Goal: Task Accomplishment & Management: Manage account settings

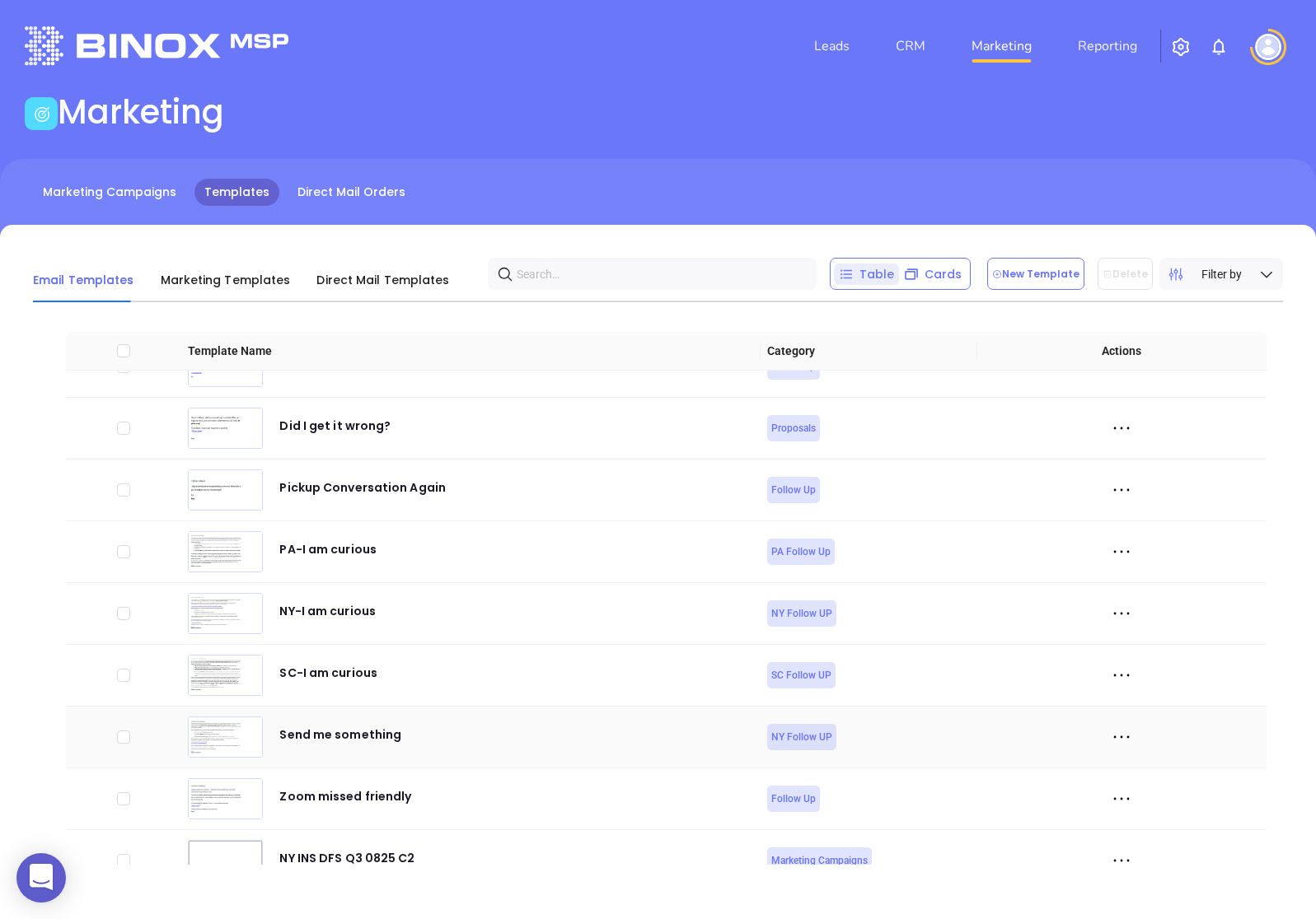
scroll to position [5932, 0]
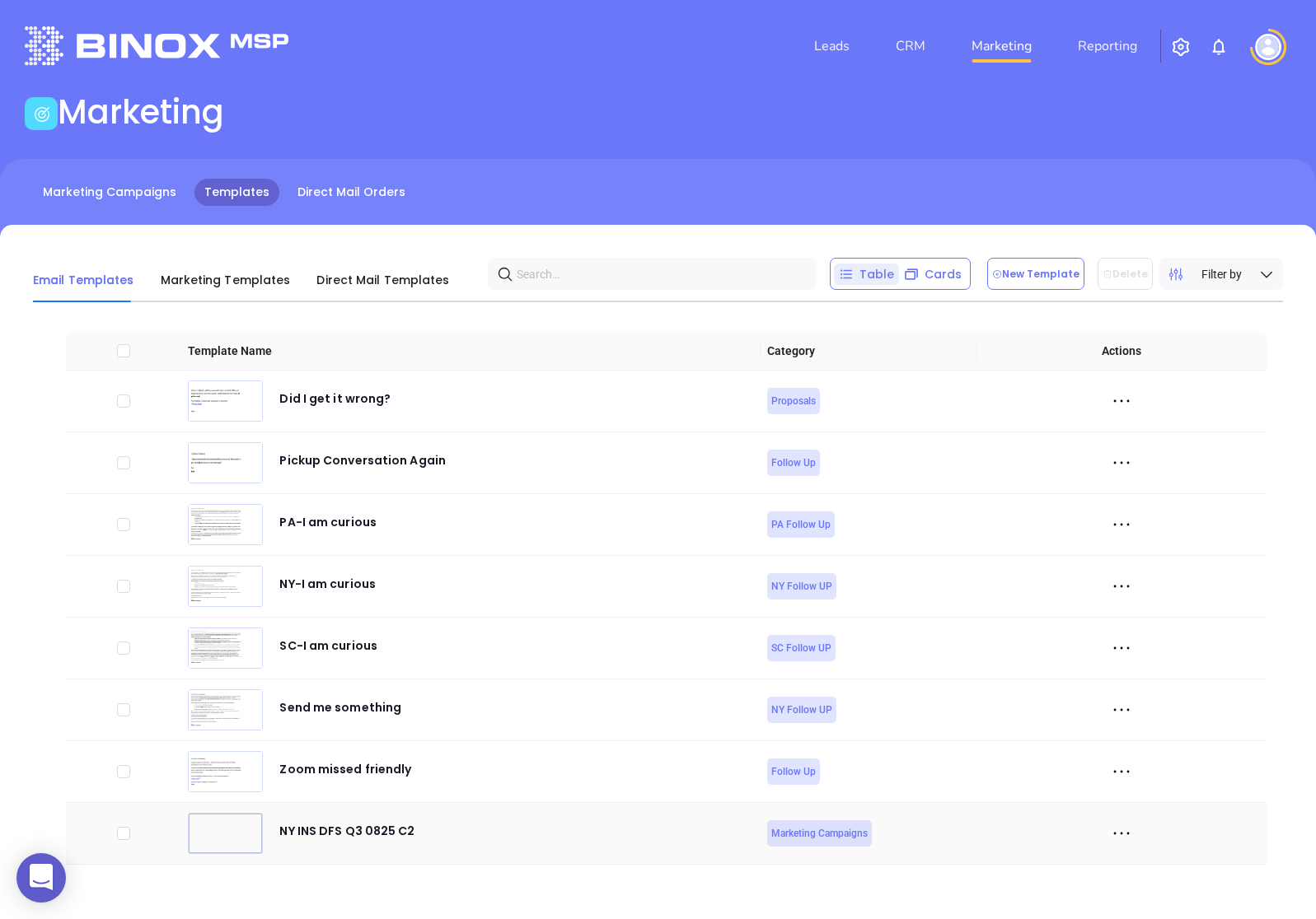
click at [1116, 832] on icon at bounding box center [1121, 834] width 25 height 25
click at [1138, 803] on div "Delete" at bounding box center [1197, 805] width 150 height 18
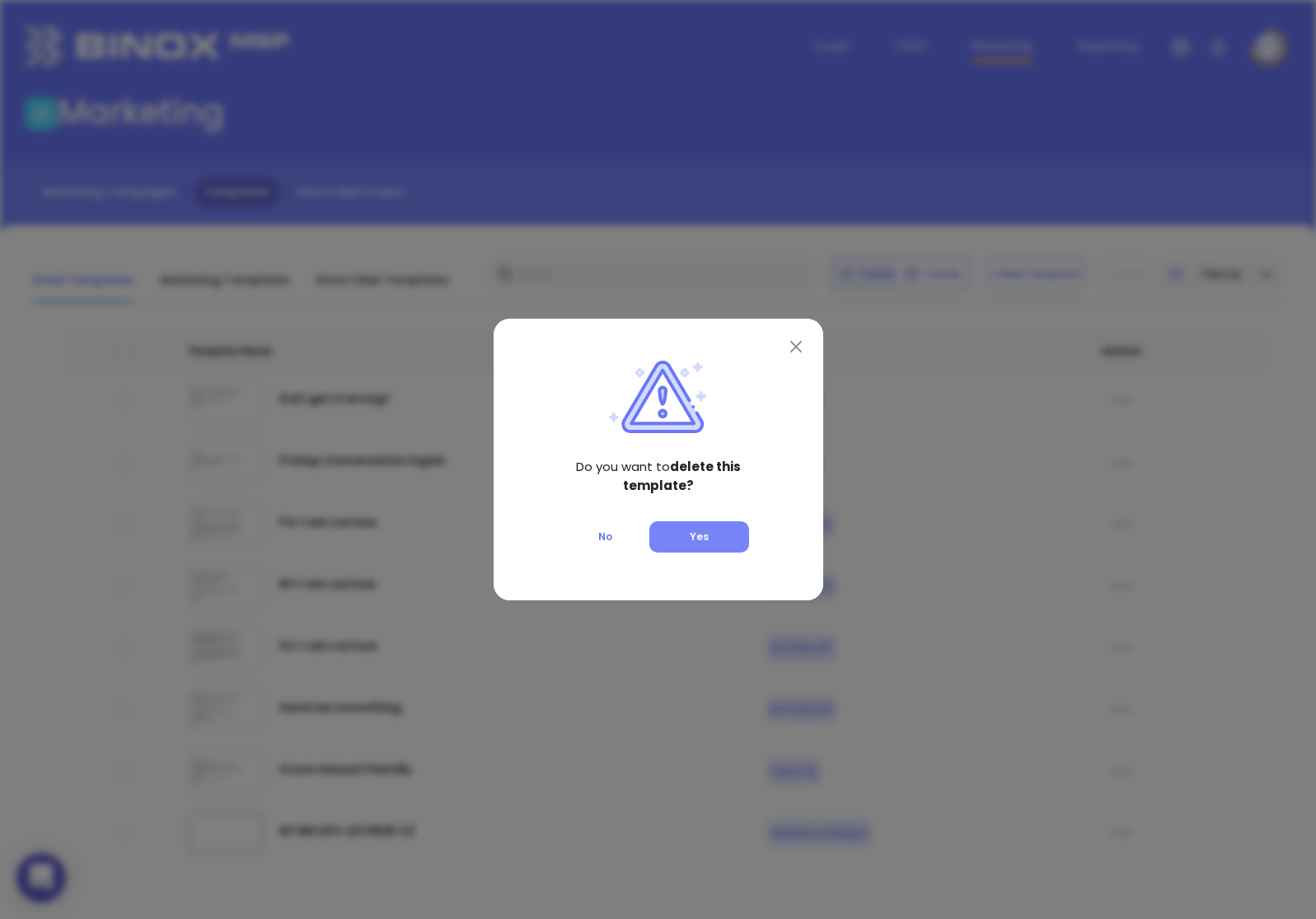
click at [702, 530] on span "Yes" at bounding box center [700, 537] width 19 height 14
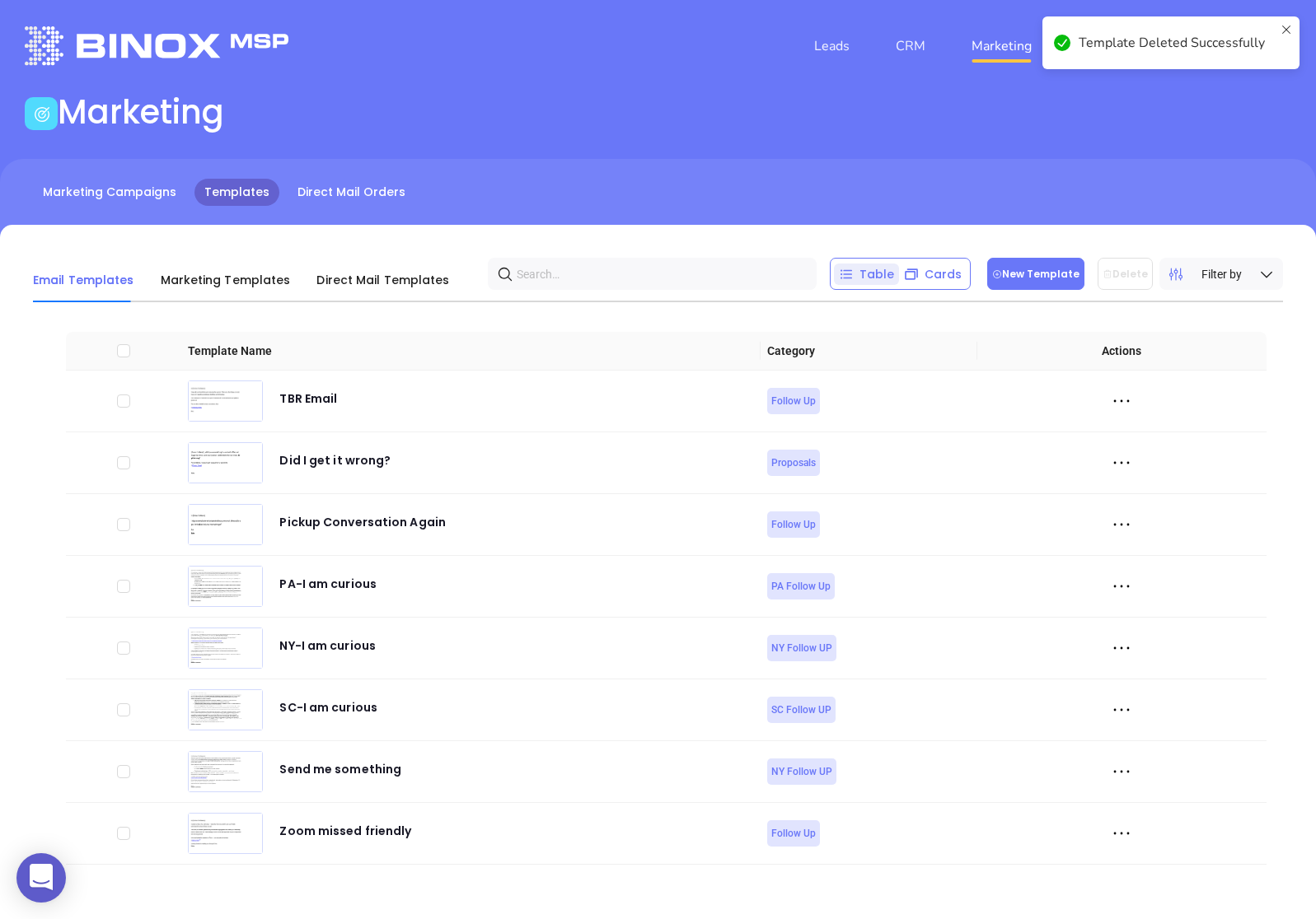
click at [1044, 279] on button "New Template" at bounding box center [1035, 274] width 97 height 33
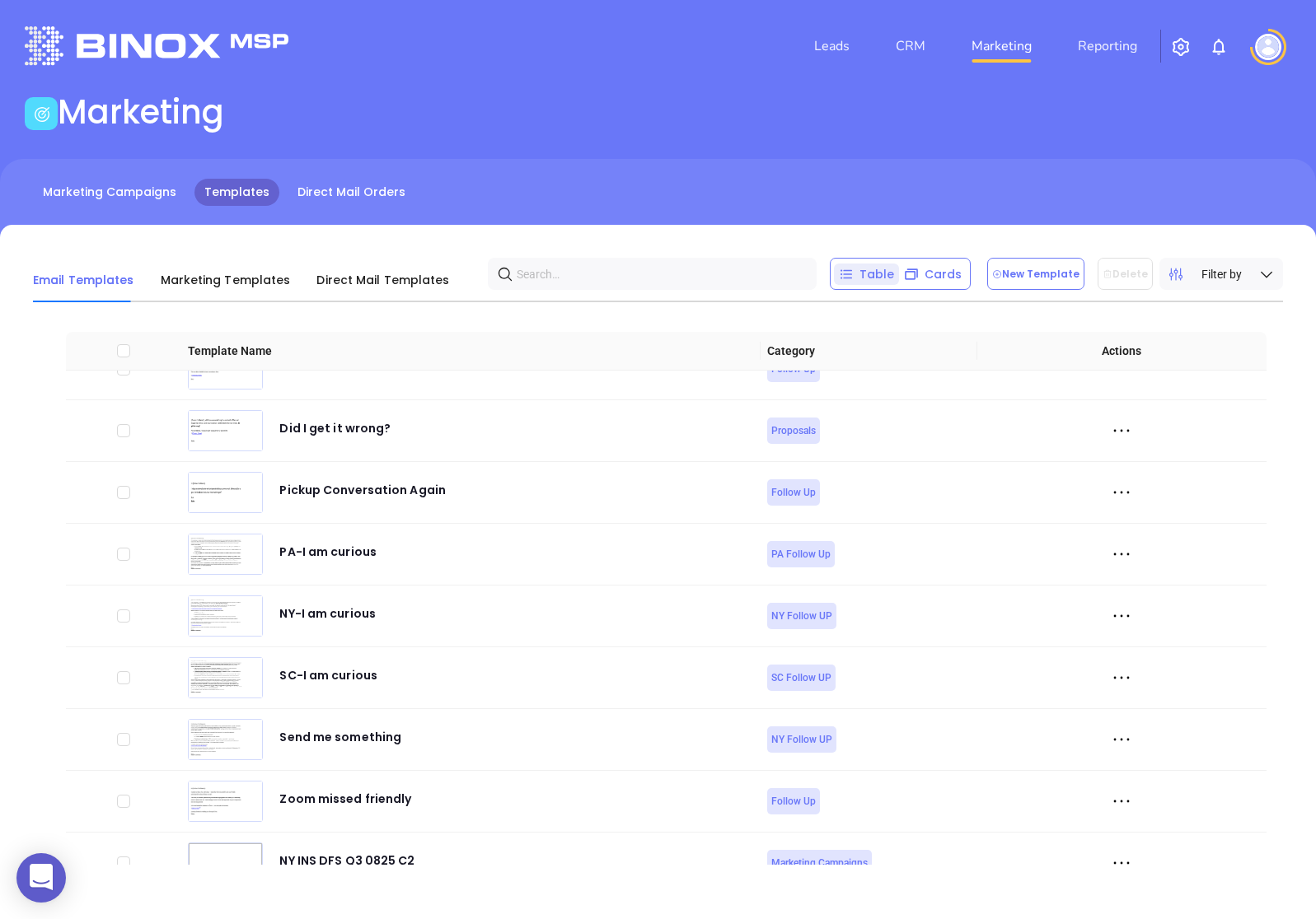
scroll to position [5932, 0]
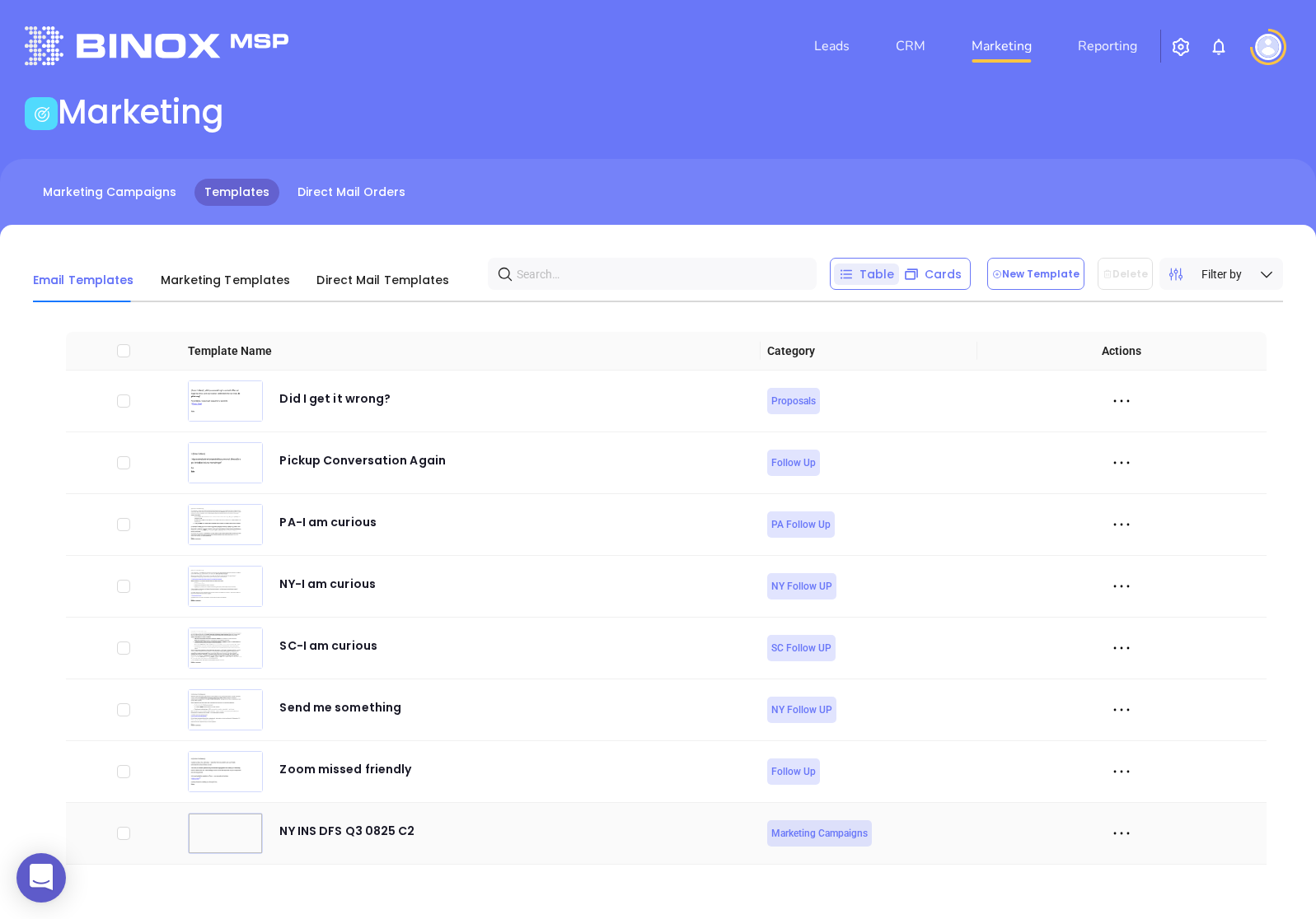
click at [1124, 831] on icon at bounding box center [1121, 834] width 25 height 25
click at [1150, 718] on div "Preview" at bounding box center [1197, 714] width 150 height 18
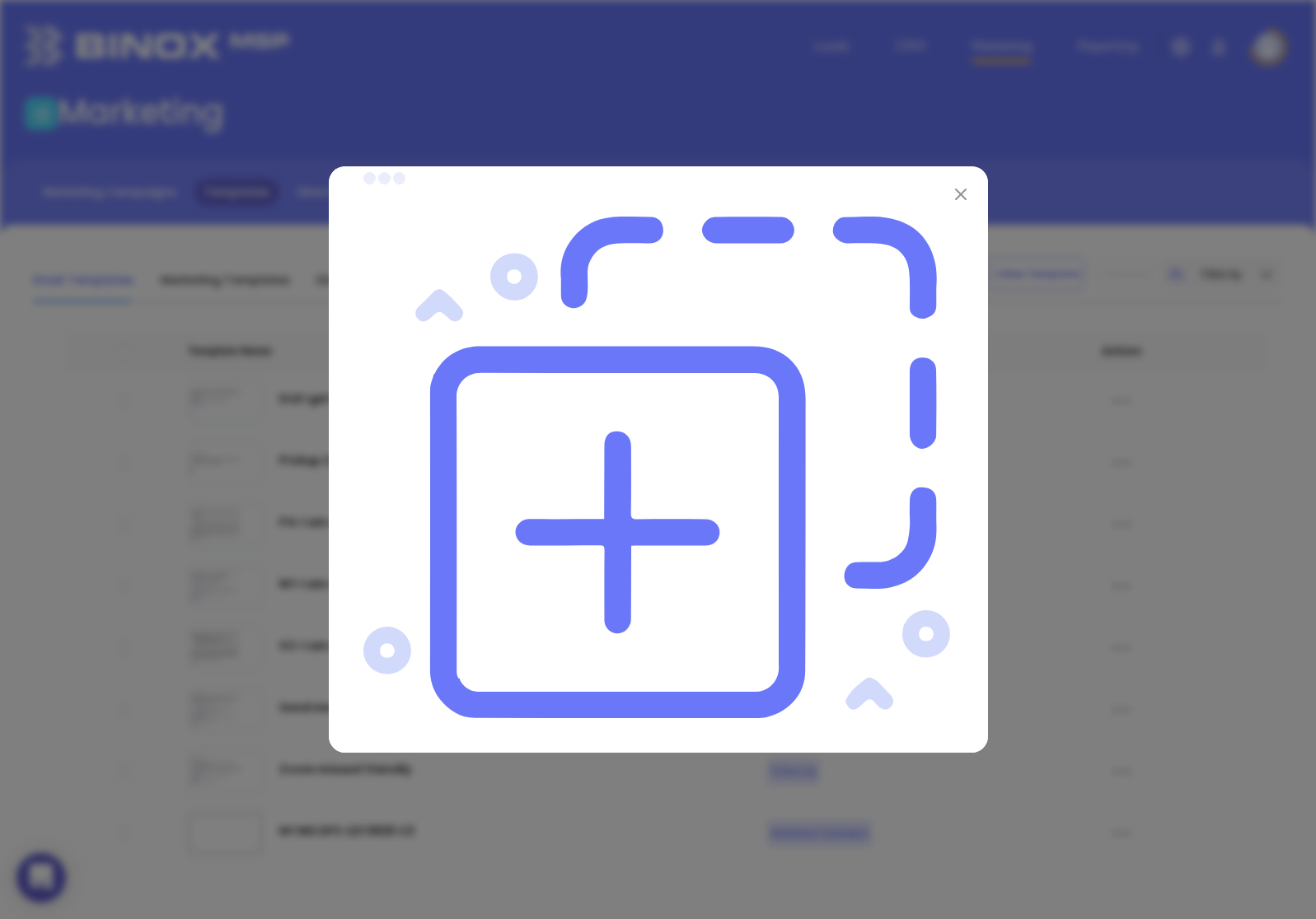
click at [961, 195] on img at bounding box center [960, 195] width 12 height 11
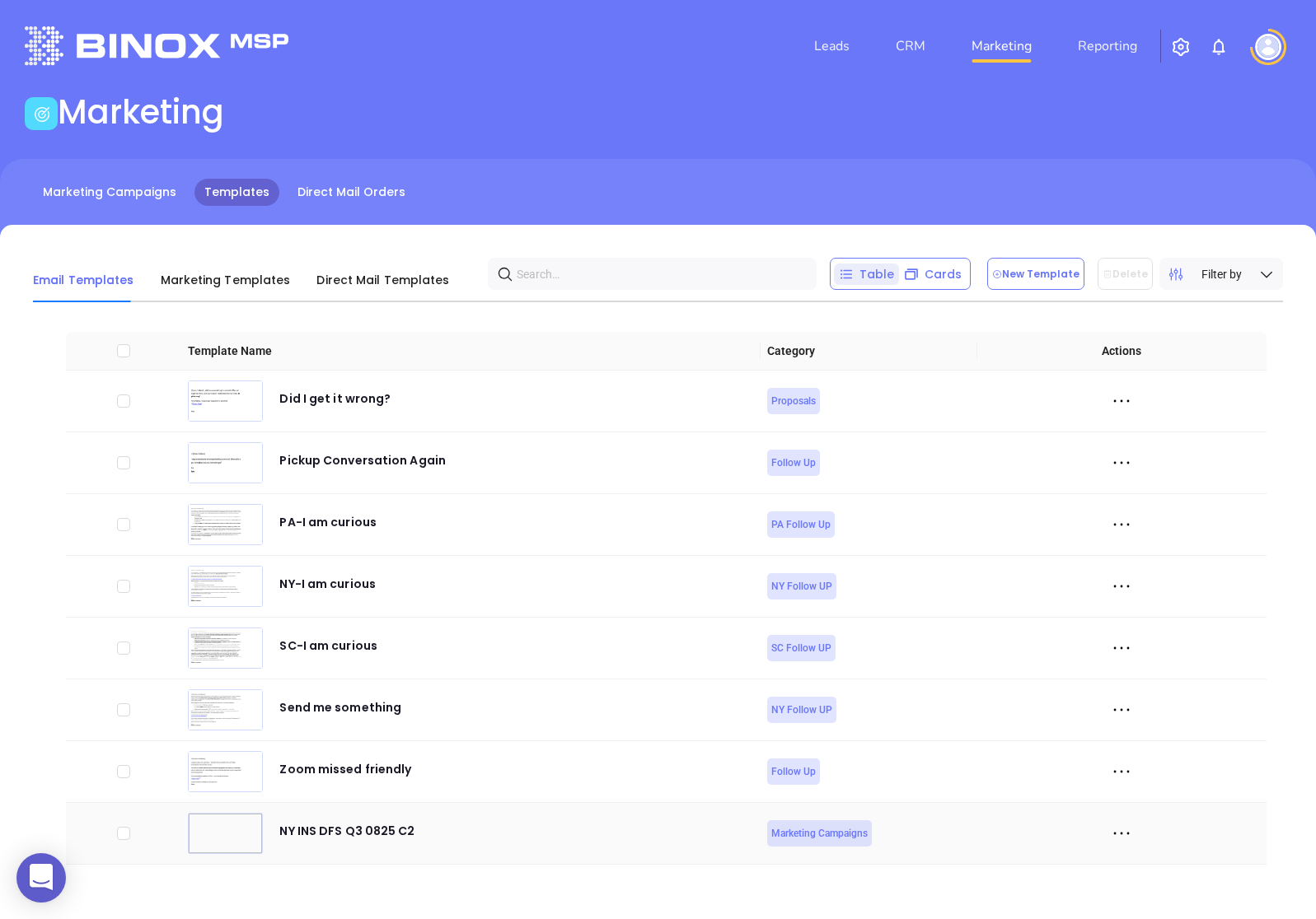
click at [1124, 839] on icon at bounding box center [1121, 834] width 25 height 25
click at [1137, 776] on div "Edit" at bounding box center [1197, 775] width 150 height 18
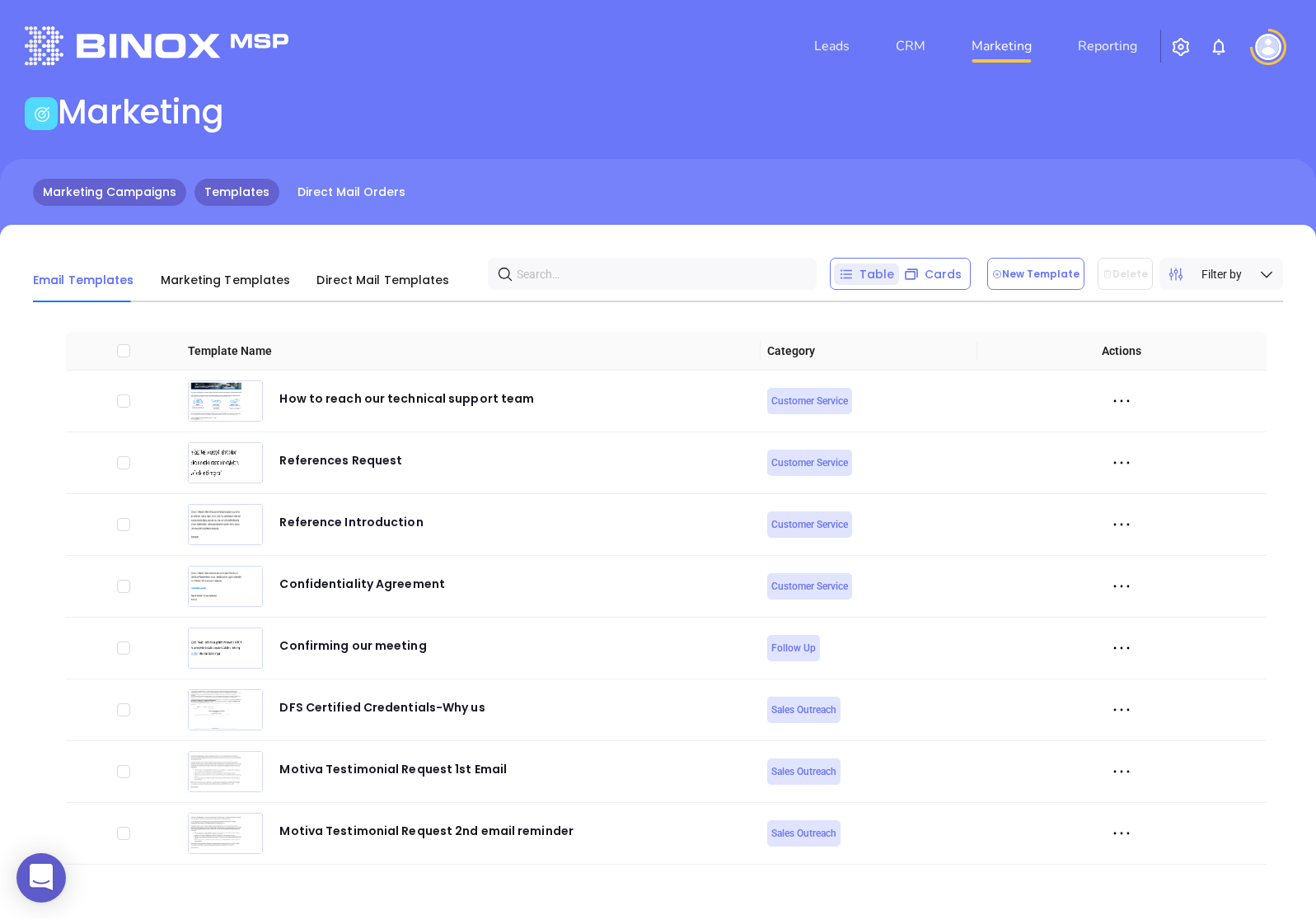
click at [162, 195] on link "Marketing Campaigns" at bounding box center [109, 193] width 153 height 27
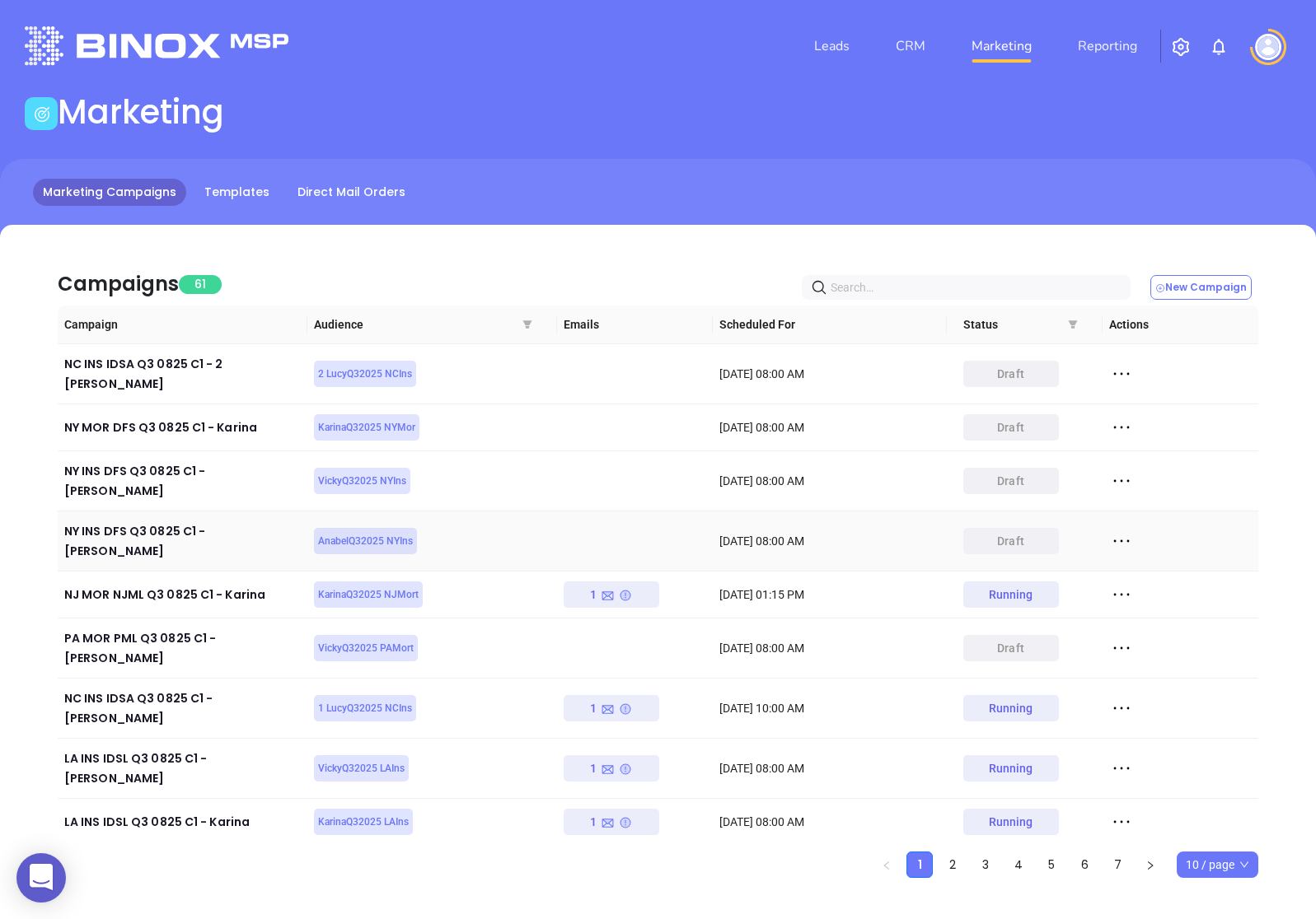
click at [1127, 529] on icon at bounding box center [1121, 541] width 25 height 25
click at [1166, 539] on div "Edit" at bounding box center [1197, 538] width 150 height 18
click at [1119, 469] on icon at bounding box center [1121, 481] width 25 height 25
click at [1162, 497] on div "Edit" at bounding box center [1197, 491] width 150 height 18
click at [1113, 529] on icon at bounding box center [1121, 541] width 25 height 25
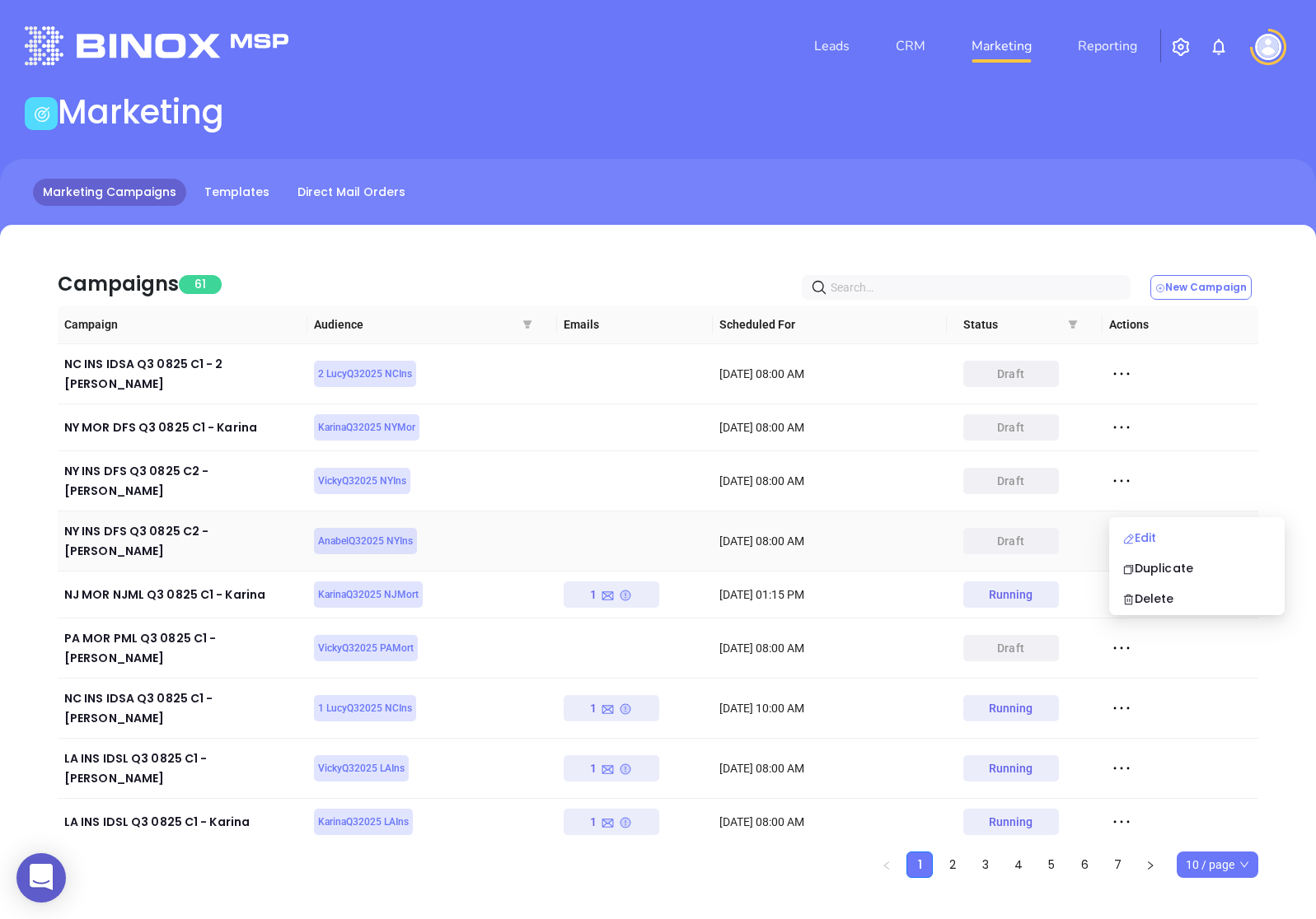
click at [1166, 542] on div "Edit" at bounding box center [1197, 538] width 150 height 18
click at [1113, 529] on icon at bounding box center [1121, 541] width 25 height 25
click at [1164, 543] on div "Edit" at bounding box center [1197, 538] width 150 height 18
